Goal: Obtain resource: Download file/media

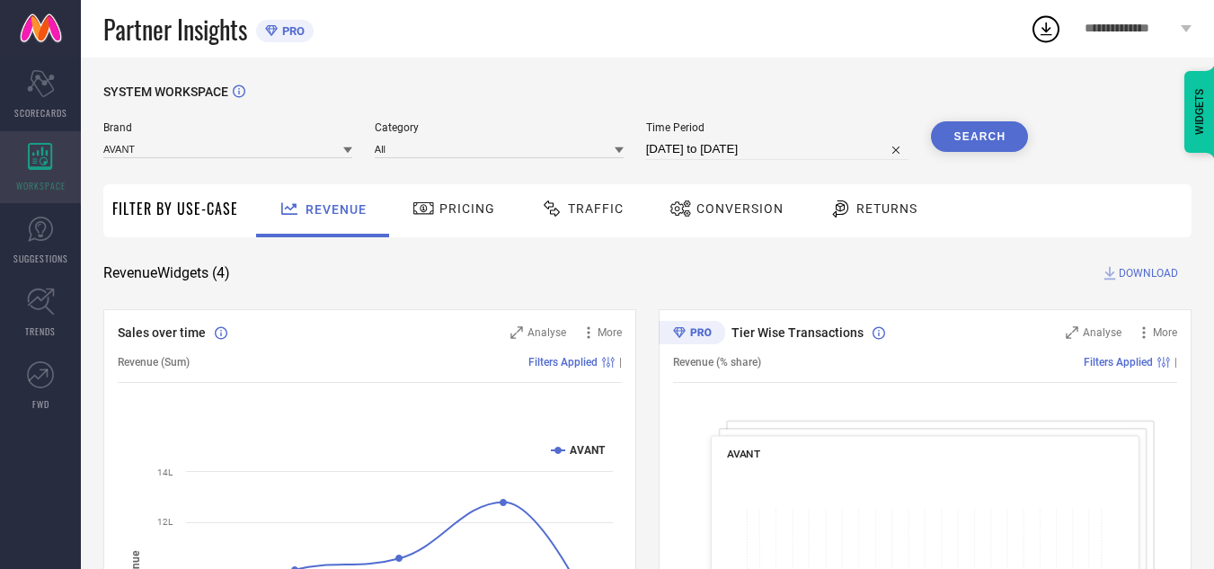
click at [52, 155] on icon at bounding box center [40, 156] width 24 height 27
click at [592, 208] on span "Traffic" at bounding box center [596, 208] width 56 height 14
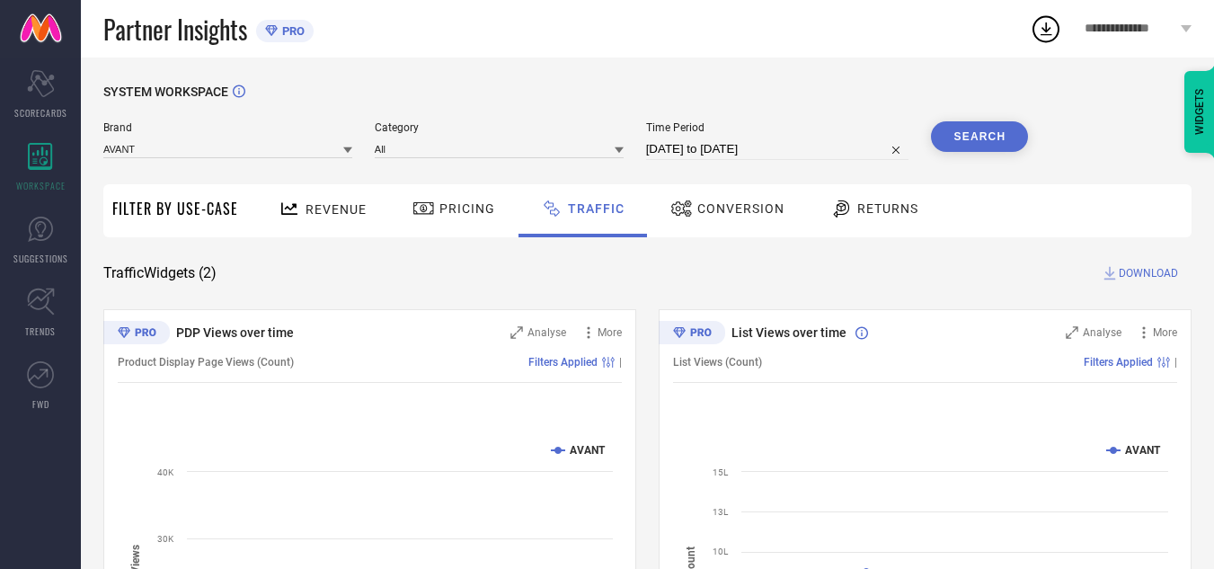
drag, startPoint x: 781, startPoint y: 146, endPoint x: 822, endPoint y: 96, distance: 64.4
click at [782, 146] on input "[DATE] to [DATE]" at bounding box center [777, 149] width 263 height 22
select select "8"
select select "2025"
select select "9"
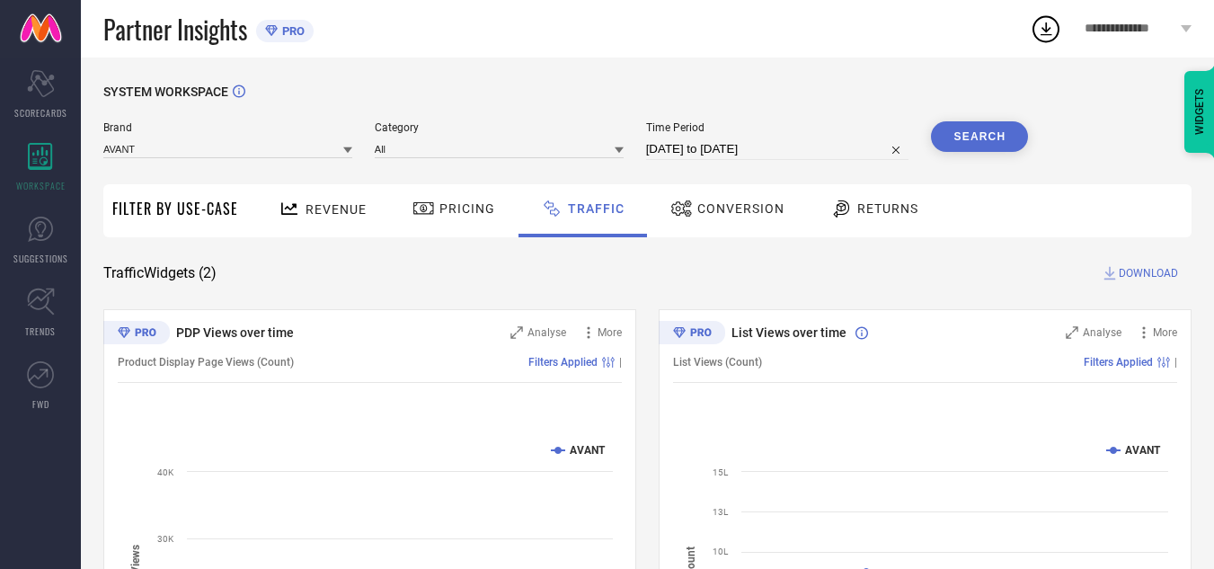
select select "2025"
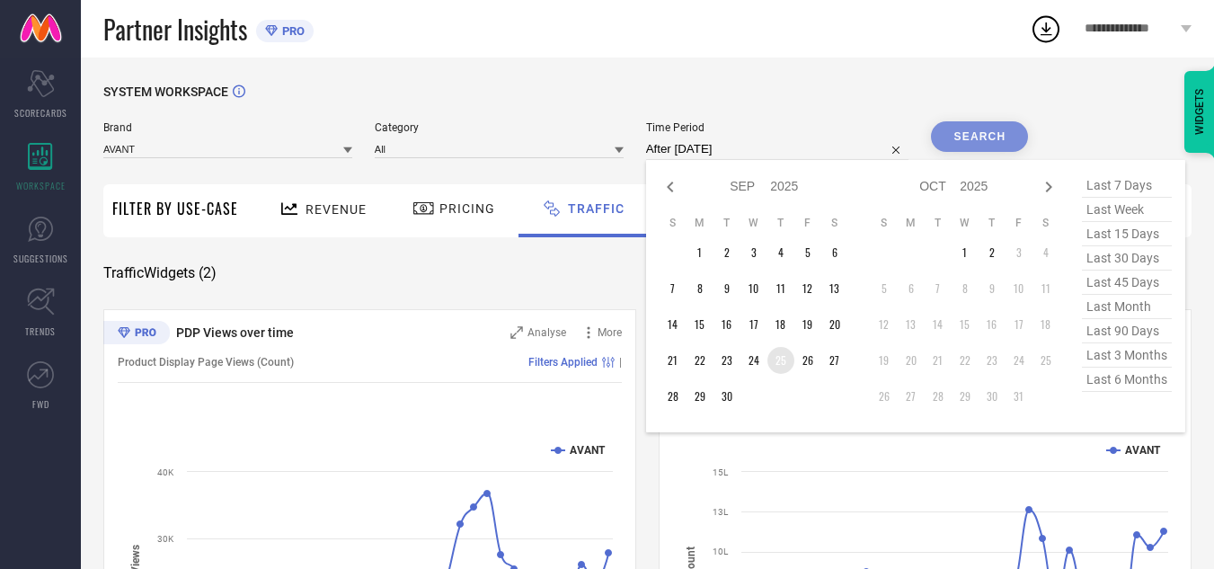
click at [788, 366] on td "25" at bounding box center [780, 360] width 27 height 27
type input "[DATE] to [DATE]"
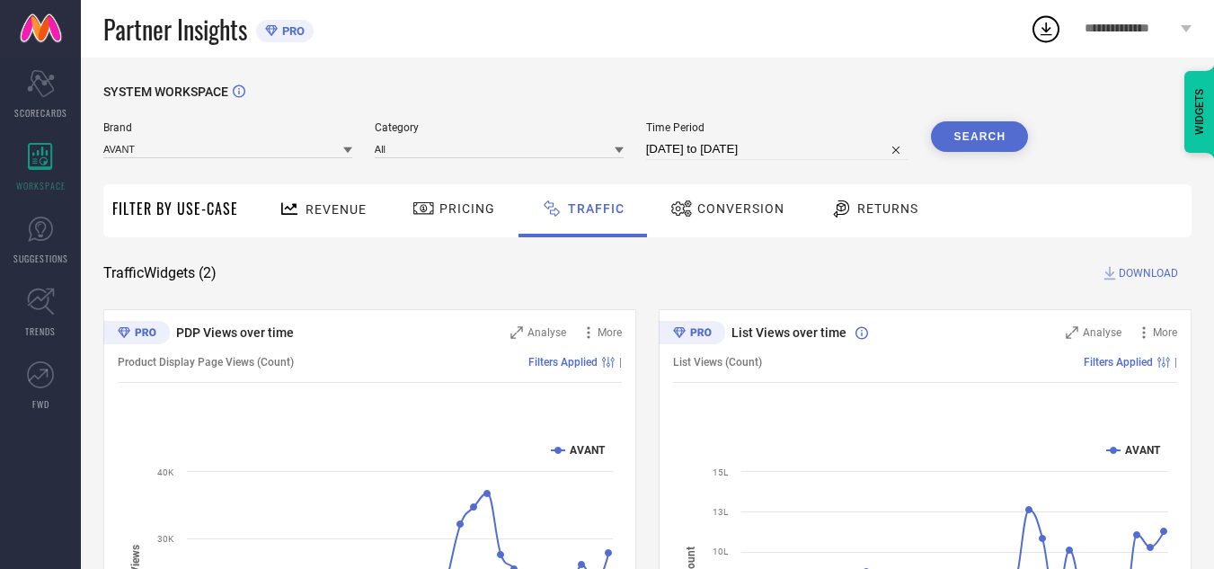
click at [991, 129] on button "Search" at bounding box center [979, 136] width 97 height 31
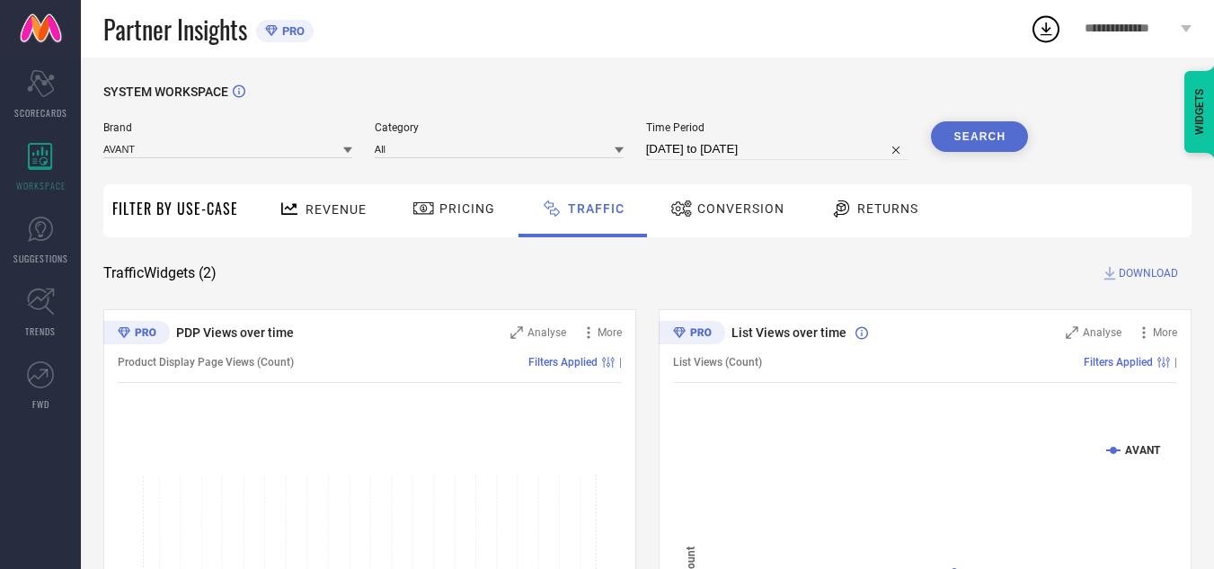
click at [1142, 274] on span "DOWNLOAD" at bounding box center [1148, 273] width 59 height 18
drag, startPoint x: 692, startPoint y: 31, endPoint x: 667, endPoint y: 101, distance: 74.5
click at [692, 31] on div "Partner Insights PRO" at bounding box center [566, 29] width 927 height 58
